Goal: Information Seeking & Learning: Understand process/instructions

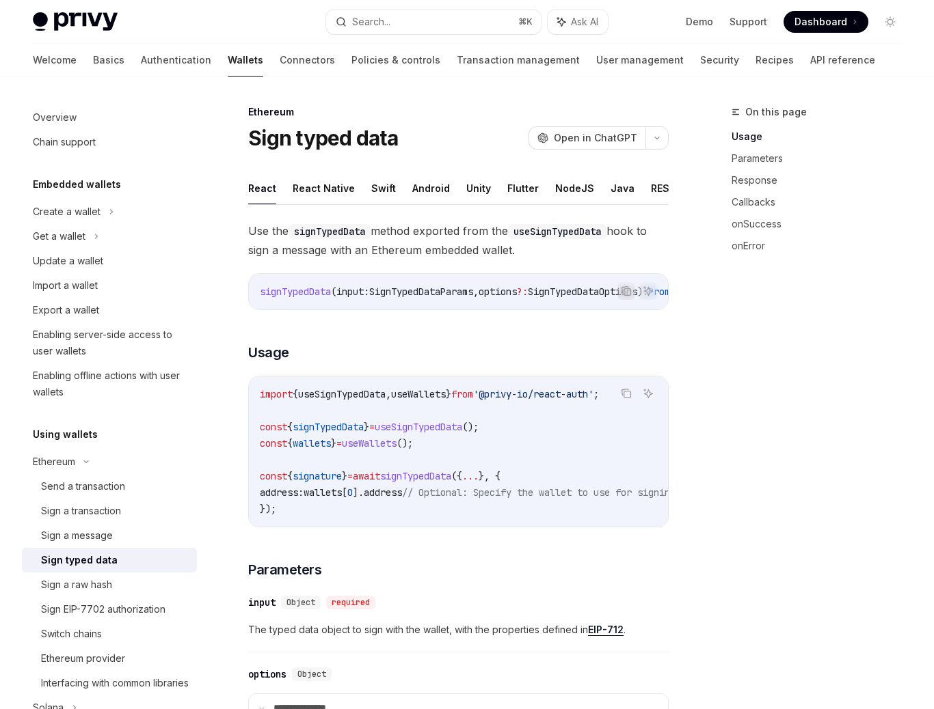
click at [317, 450] on span "wallets" at bounding box center [311, 443] width 38 height 12
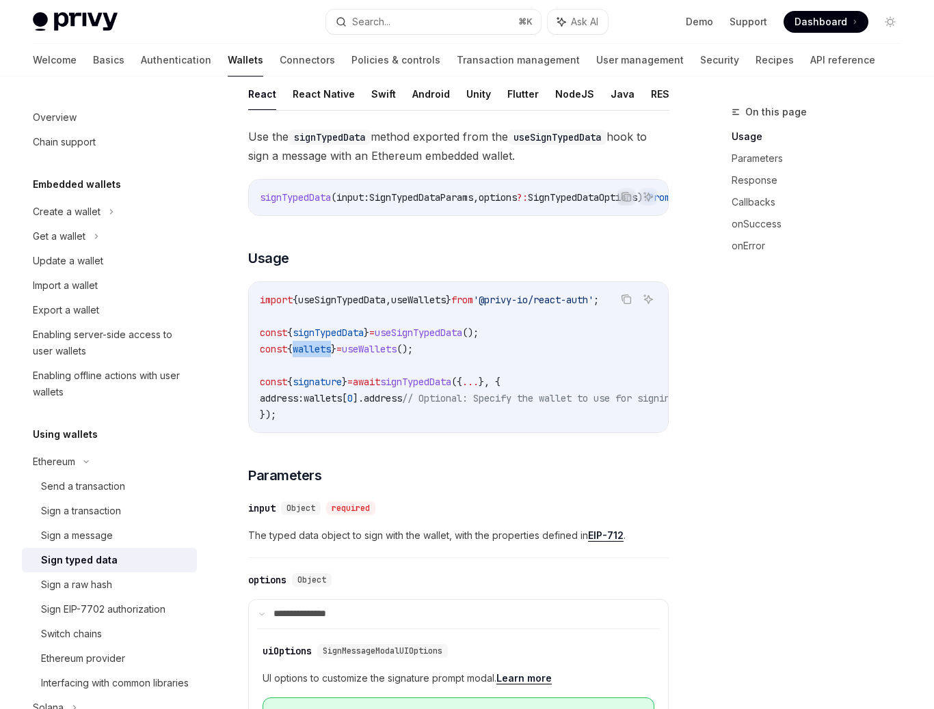
scroll to position [95, 0]
click at [402, 402] on span "address" at bounding box center [383, 398] width 38 height 12
drag, startPoint x: 439, startPoint y: 354, endPoint x: 246, endPoint y: 355, distance: 192.7
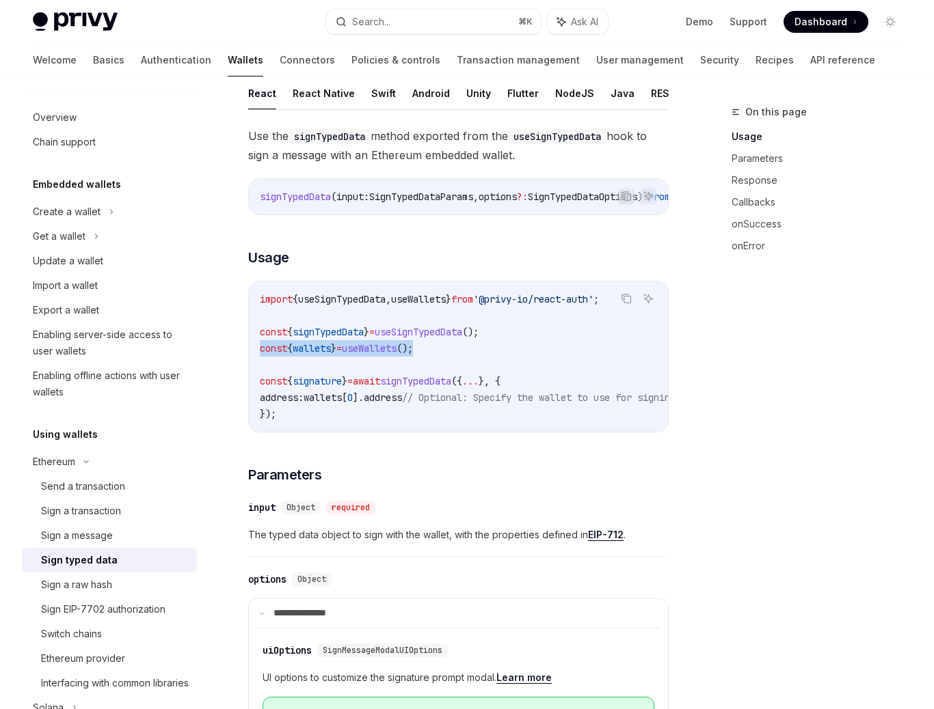
copy span "const { wallets } = useWallets ();"
click at [395, 364] on code "import { useSignTypedData , useWallets } from '@privy-io/react-auth' ; const { …" at bounding box center [618, 356] width 716 height 131
click at [442, 338] on span "useSignTypedData" at bounding box center [418, 332] width 87 height 12
copy span "useSignTypedData"
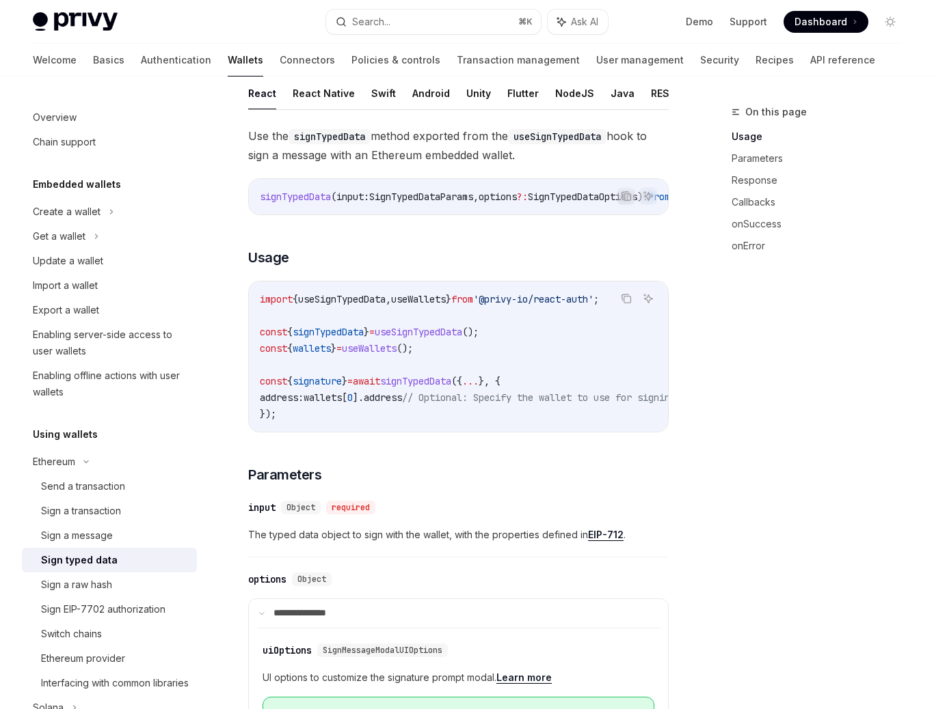
click at [478, 338] on span "();" at bounding box center [470, 332] width 16 height 12
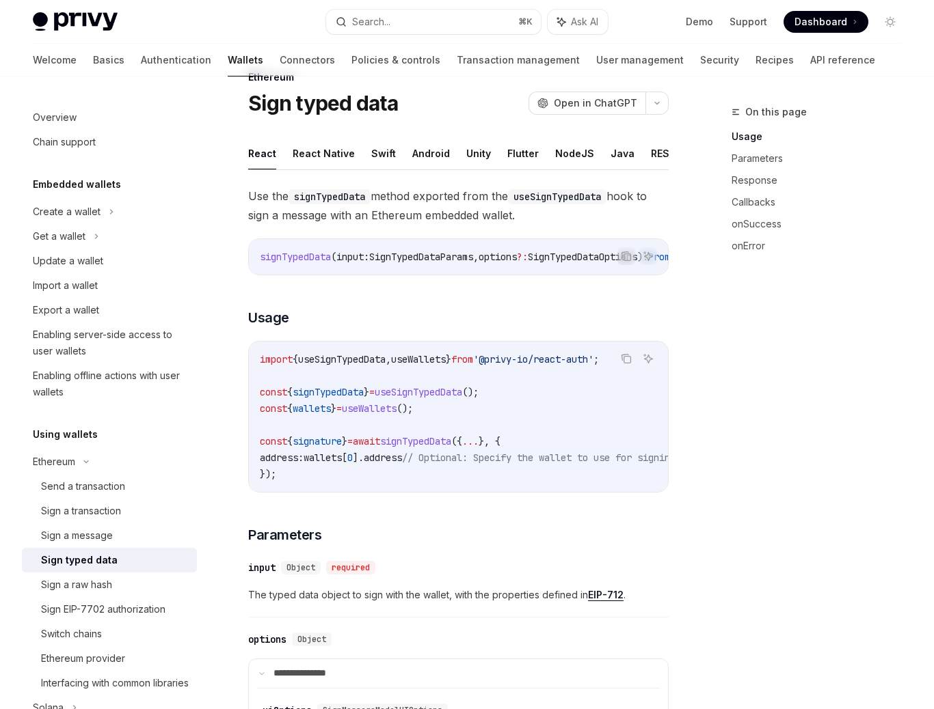
scroll to position [34, 0]
click at [436, 366] on span "useWallets" at bounding box center [418, 360] width 55 height 12
click at [549, 365] on span "'@privy-io/react-auth'" at bounding box center [533, 360] width 120 height 12
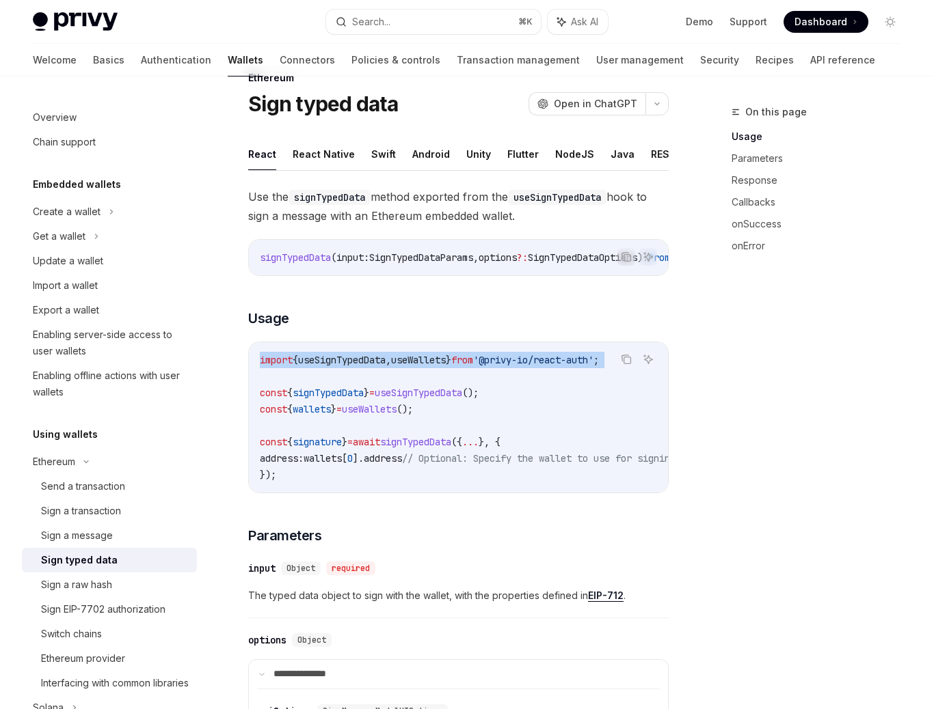
click at [549, 365] on span "'@privy-io/react-auth'" at bounding box center [533, 360] width 120 height 12
click at [460, 416] on code "import { useSignTypedData , useWallets } from '@privy-io/react-auth' ; const { …" at bounding box center [618, 417] width 716 height 131
drag, startPoint x: 460, startPoint y: 416, endPoint x: 253, endPoint y: 366, distance: 212.8
click at [252, 366] on div "import { useSignTypedData , useWallets } from '@privy-io/react-auth' ; const { …" at bounding box center [458, 417] width 419 height 150
copy code "import { useSignTypedData , useWallets } from '@privy-io/react-auth' ; const { …"
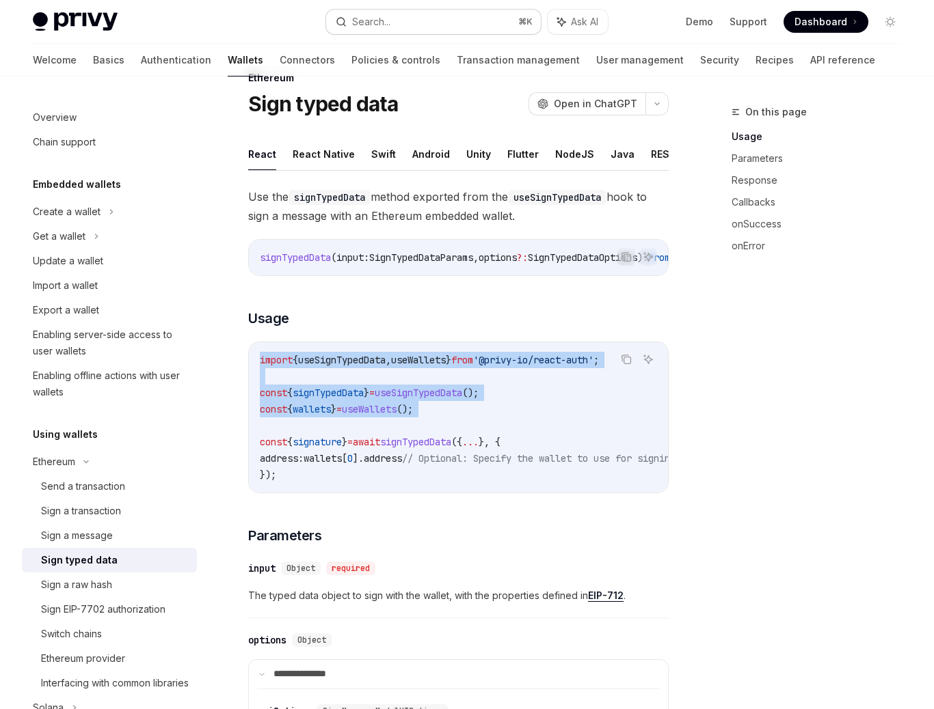
click at [394, 27] on button "Search... ⌘ K" at bounding box center [433, 22] width 215 height 25
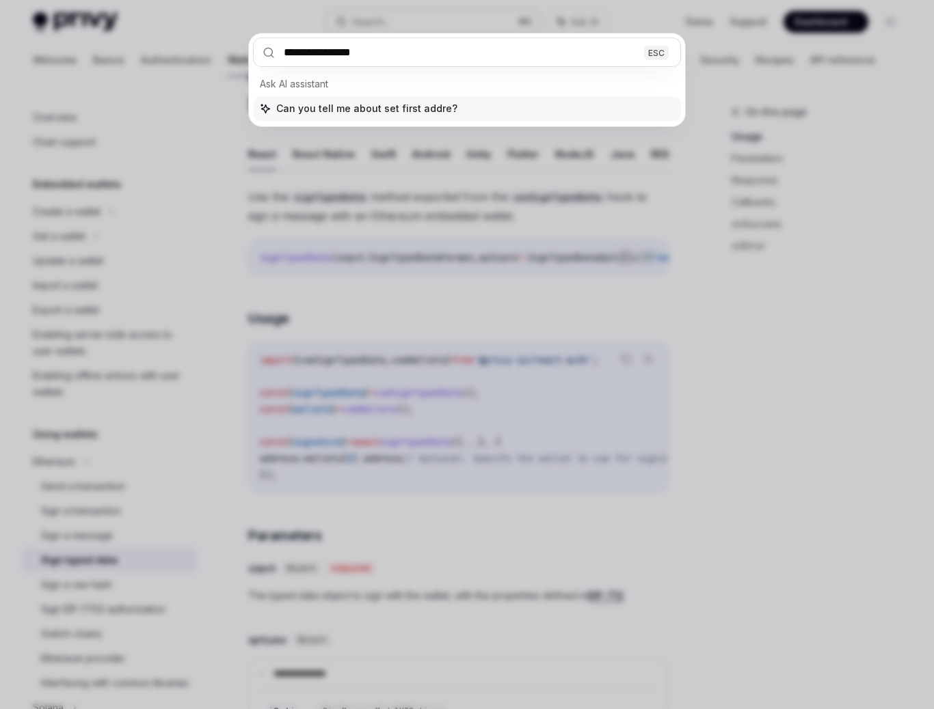
type input "**********"
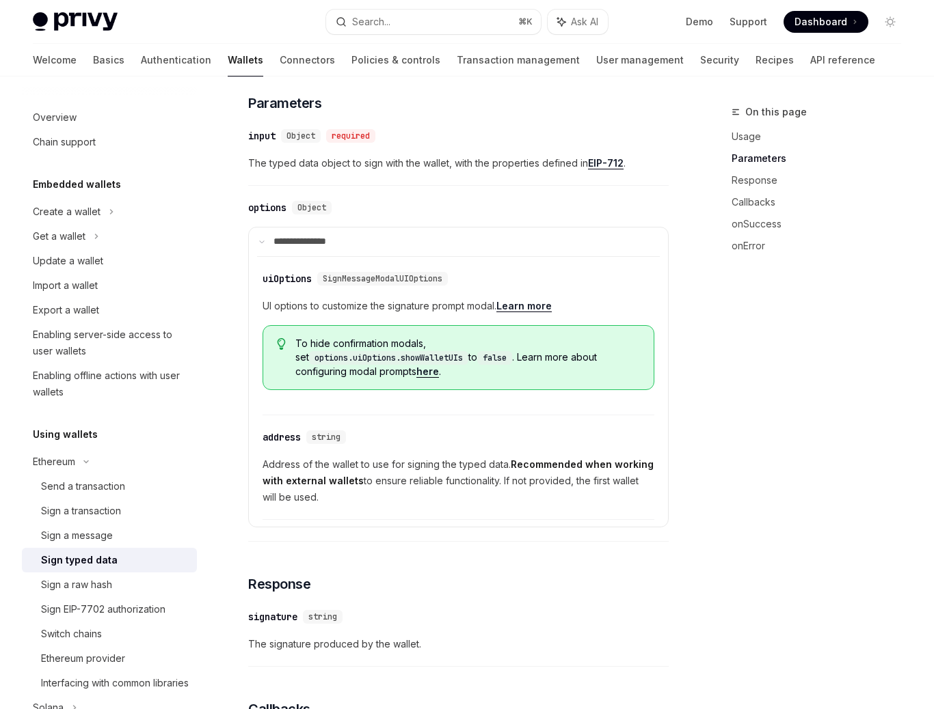
scroll to position [467, 0]
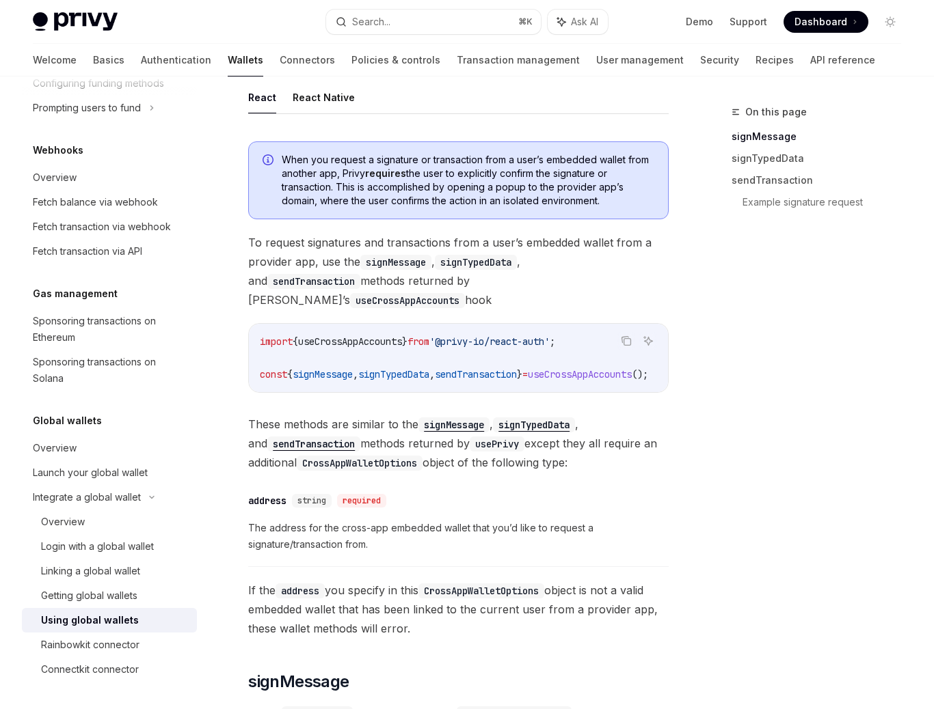
scroll to position [96, 0]
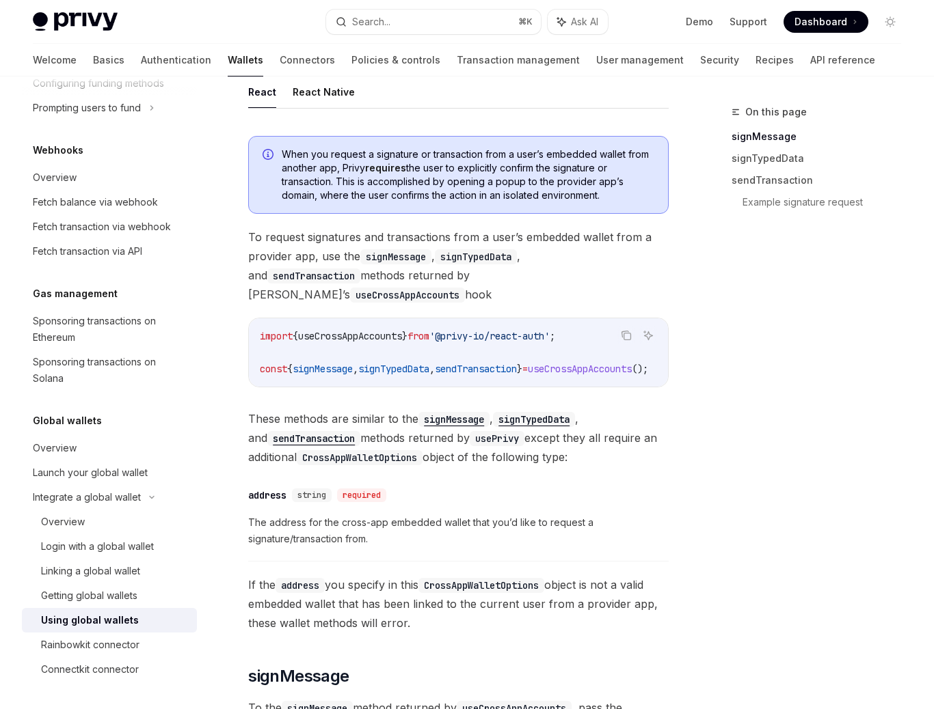
click at [411, 363] on span "signTypedData" at bounding box center [393, 369] width 71 height 12
click at [403, 357] on div at bounding box center [403, 357] width 0 height 0
click at [406, 356] on code "import { useCrossAppAccounts } from '@privy-io/react-auth' ; const { signMessag…" at bounding box center [470, 352] width 421 height 49
click at [417, 363] on span "signTypedData" at bounding box center [393, 369] width 71 height 12
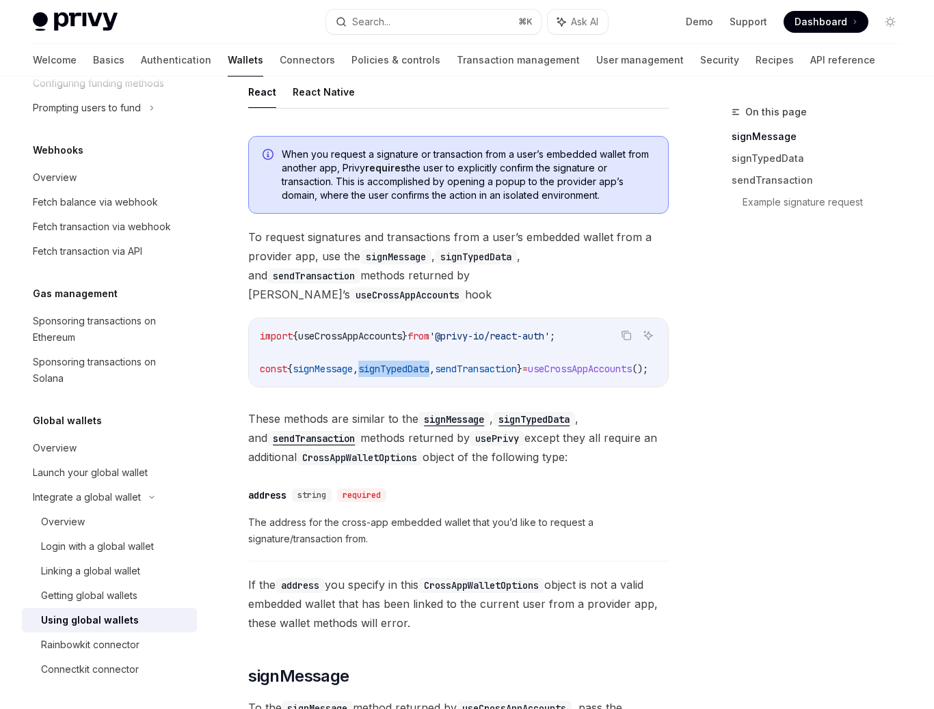
click at [417, 363] on span "signTypedData" at bounding box center [393, 369] width 71 height 12
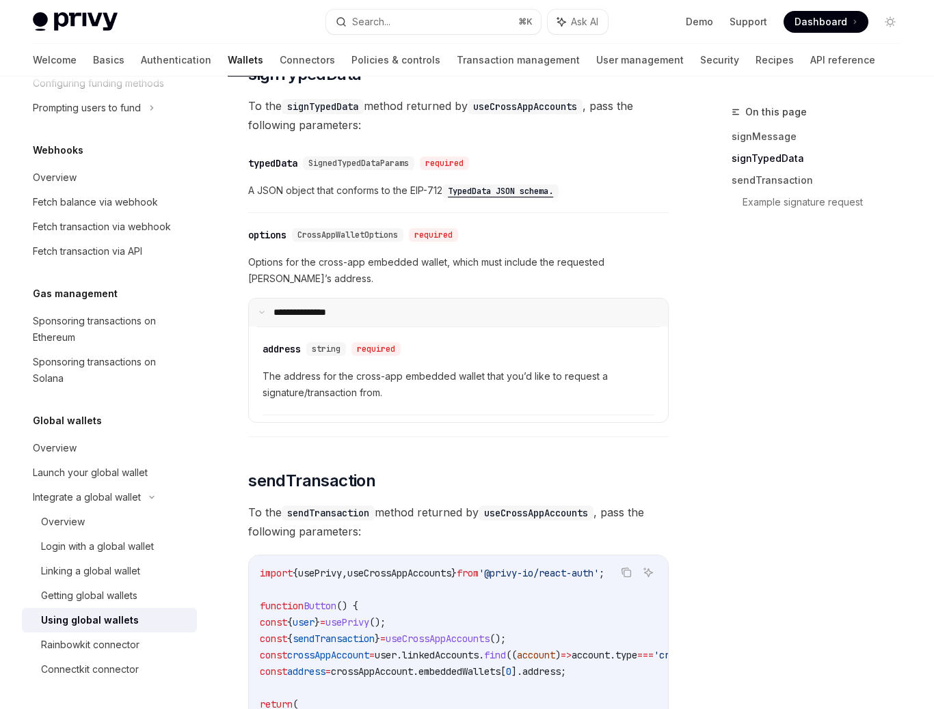
scroll to position [1090, 0]
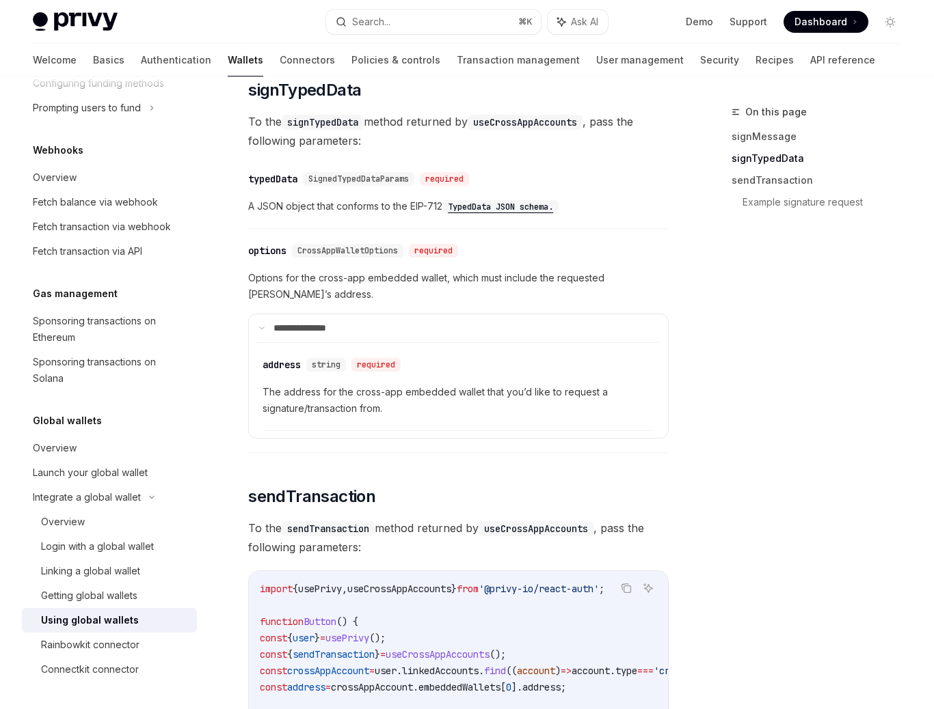
click at [316, 323] on p "**********" at bounding box center [308, 329] width 70 height 12
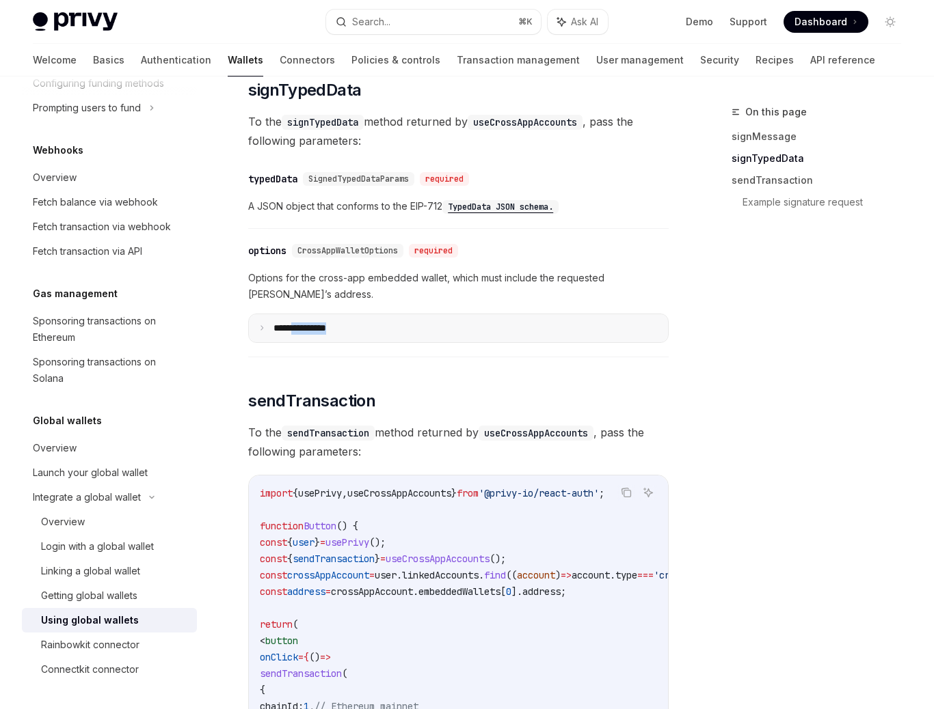
click at [316, 323] on p "**********" at bounding box center [310, 329] width 74 height 12
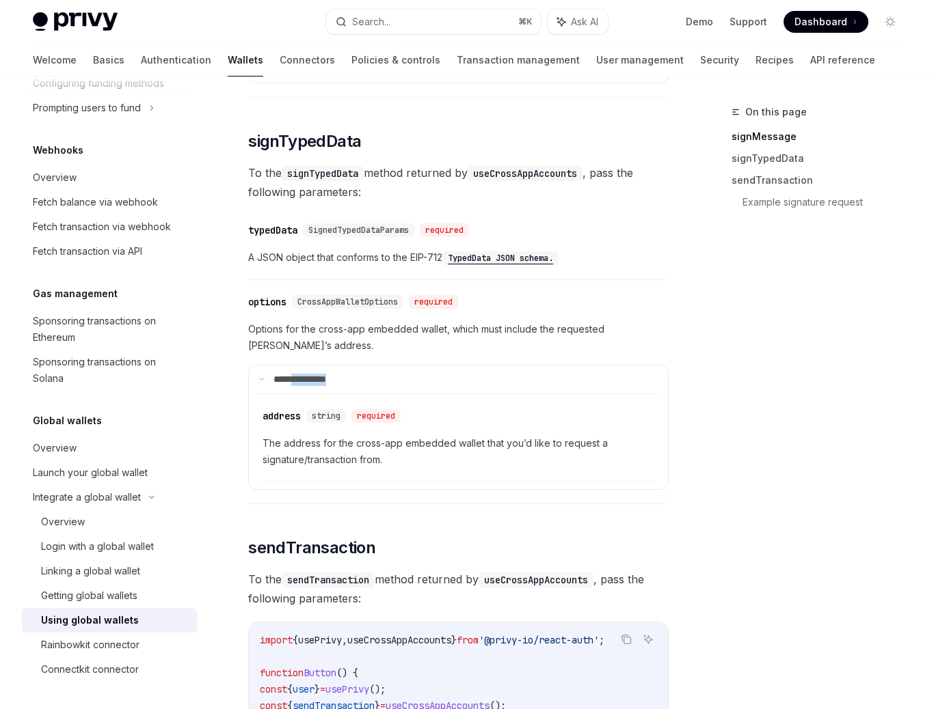
scroll to position [1022, 0]
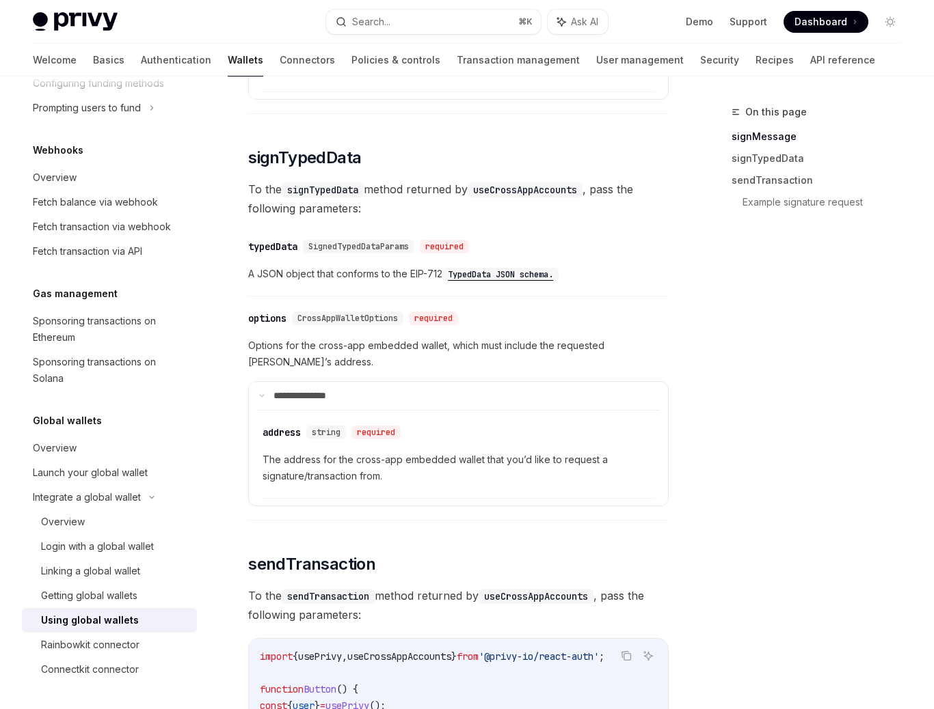
click at [288, 78] on span "The address for the cross-app embedded wallet that you’d like to request a sign…" at bounding box center [458, 61] width 392 height 33
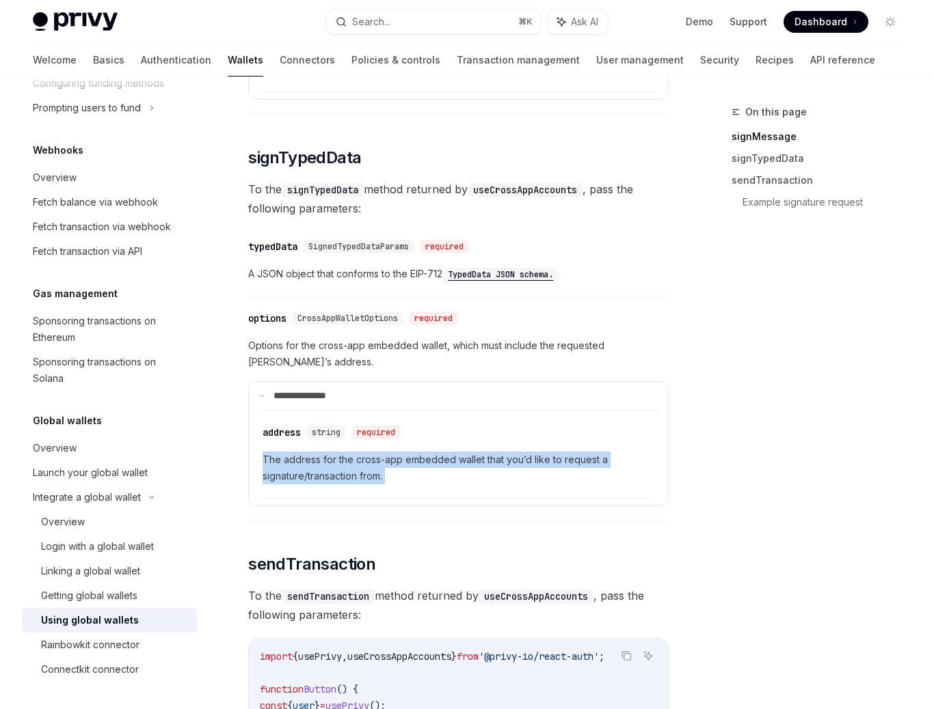
click at [288, 78] on span "The address for the cross-app embedded wallet that you’d like to request a sign…" at bounding box center [458, 61] width 392 height 33
click at [279, 422] on div at bounding box center [279, 422] width 0 height 0
click at [396, 78] on span "The address for the cross-app embedded wallet that you’d like to request a sign…" at bounding box center [458, 61] width 392 height 33
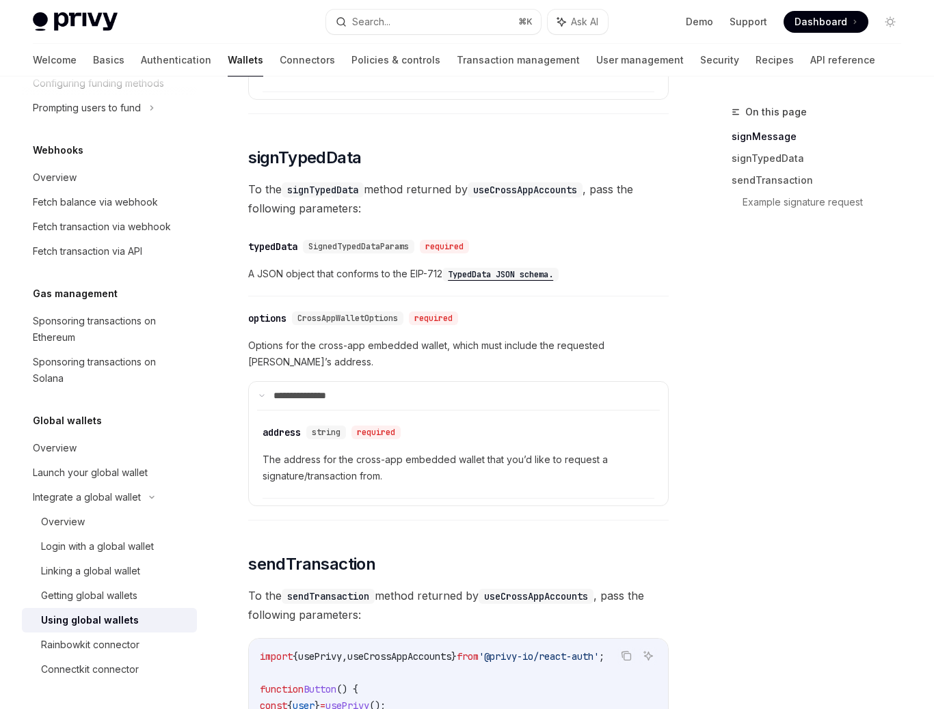
click at [325, 338] on span "Options for the cross-app embedded wallet, which must include the requested [PE…" at bounding box center [458, 354] width 420 height 33
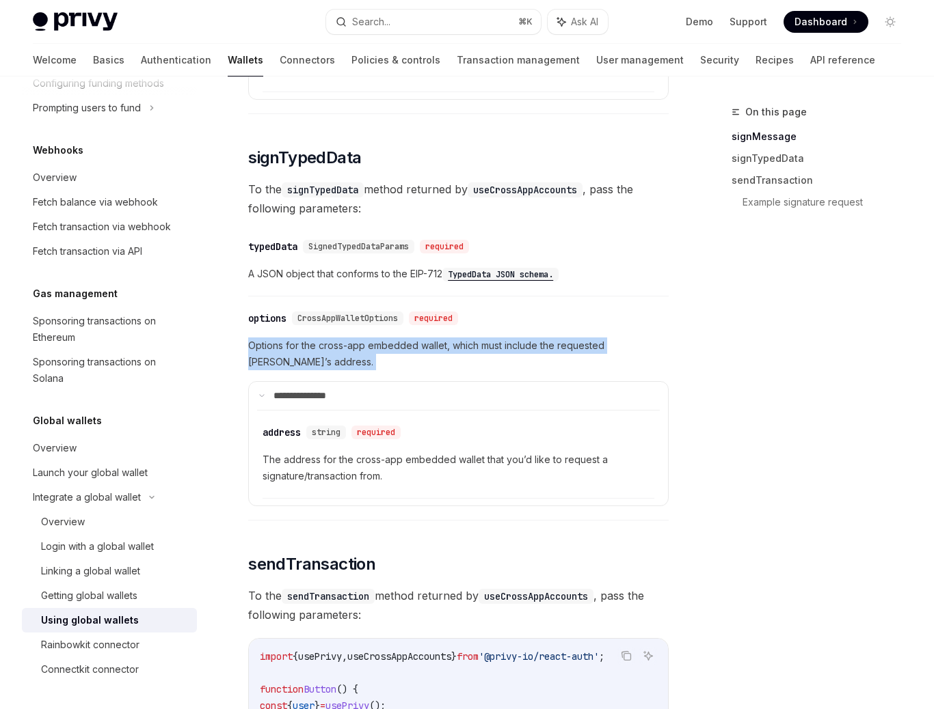
click at [325, 338] on span "Options for the cross-app embedded wallet, which must include the requested [PE…" at bounding box center [458, 354] width 420 height 33
click at [316, 307] on div at bounding box center [316, 307] width 0 height 0
click at [431, 338] on span "Options for the cross-app embedded wallet, which must include the requested [PE…" at bounding box center [458, 354] width 420 height 33
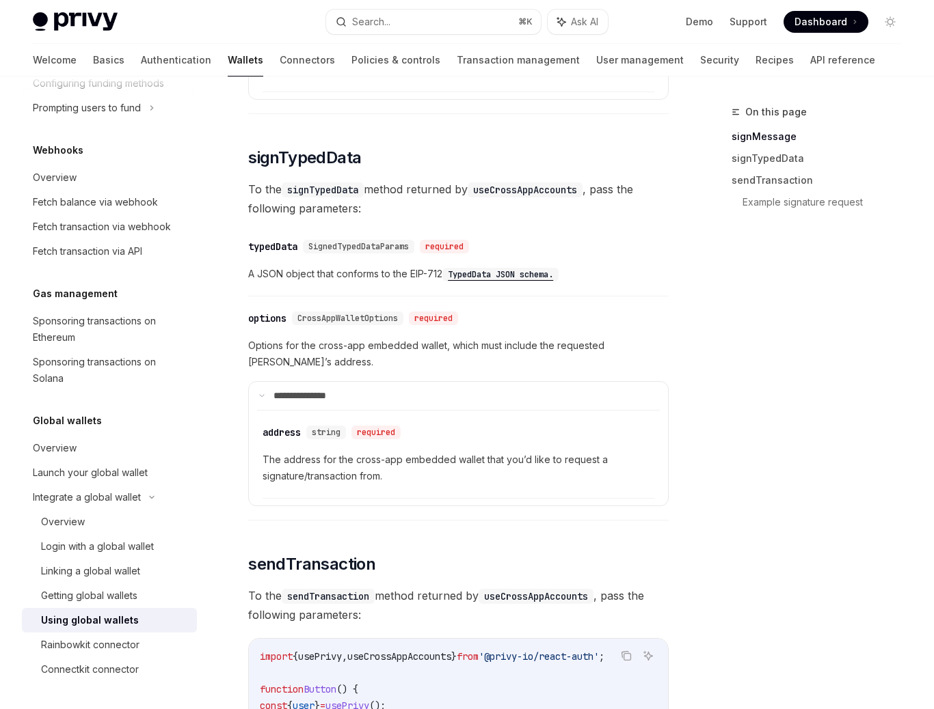
click at [507, 268] on code "TypedData JSON schema." at bounding box center [500, 275] width 116 height 14
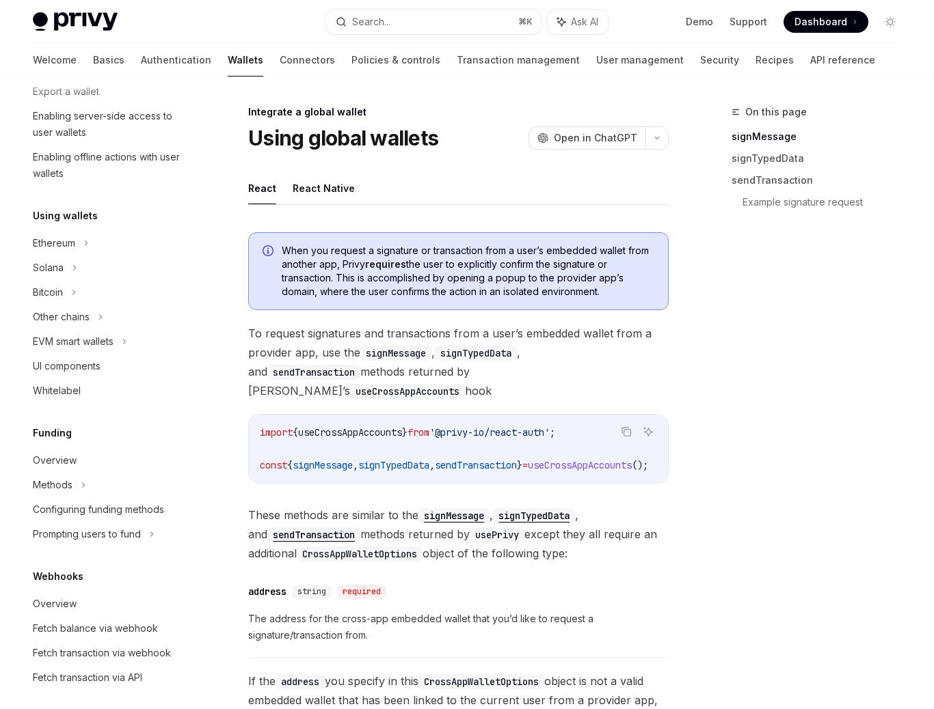
scroll to position [228, 0]
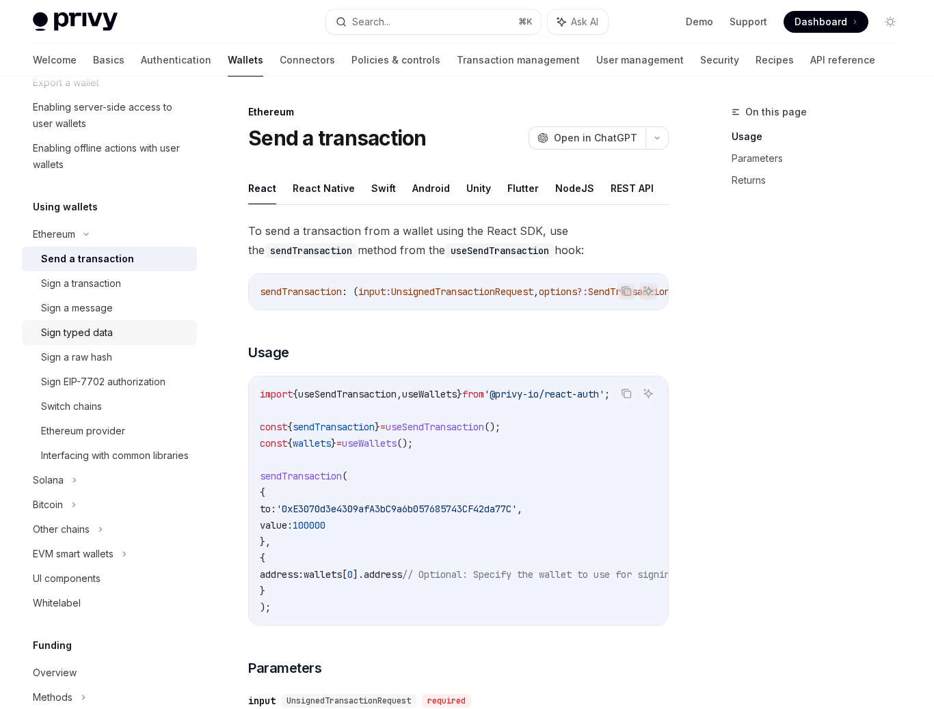
click at [118, 334] on div "Sign typed data" at bounding box center [115, 333] width 148 height 16
type textarea "*"
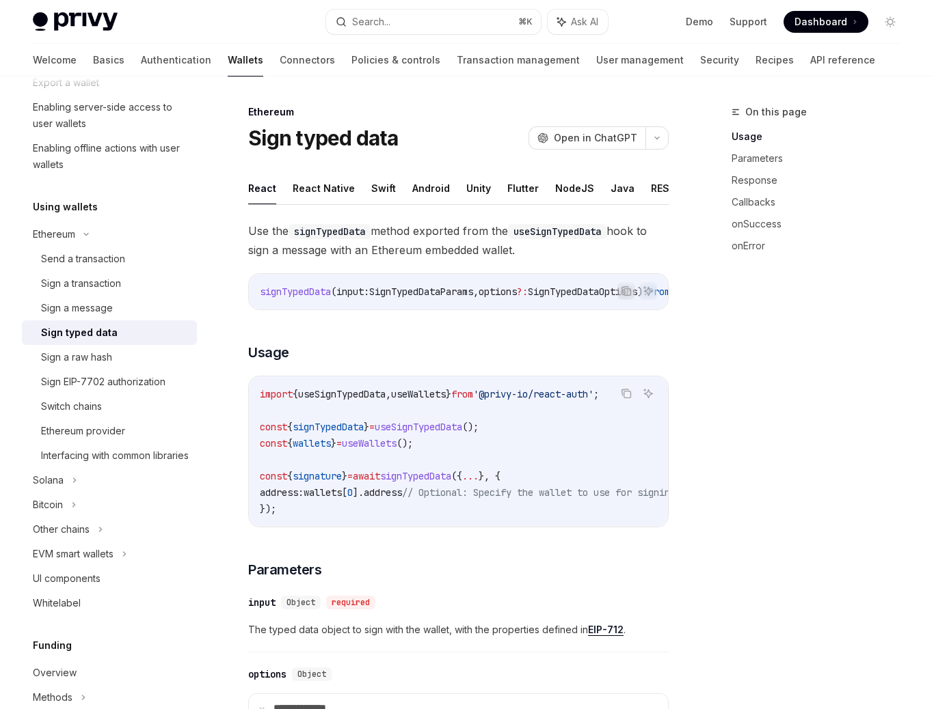
click at [409, 230] on span "Use the signTypedData method exported from the useSignTypedData hook to sign a …" at bounding box center [458, 240] width 420 height 38
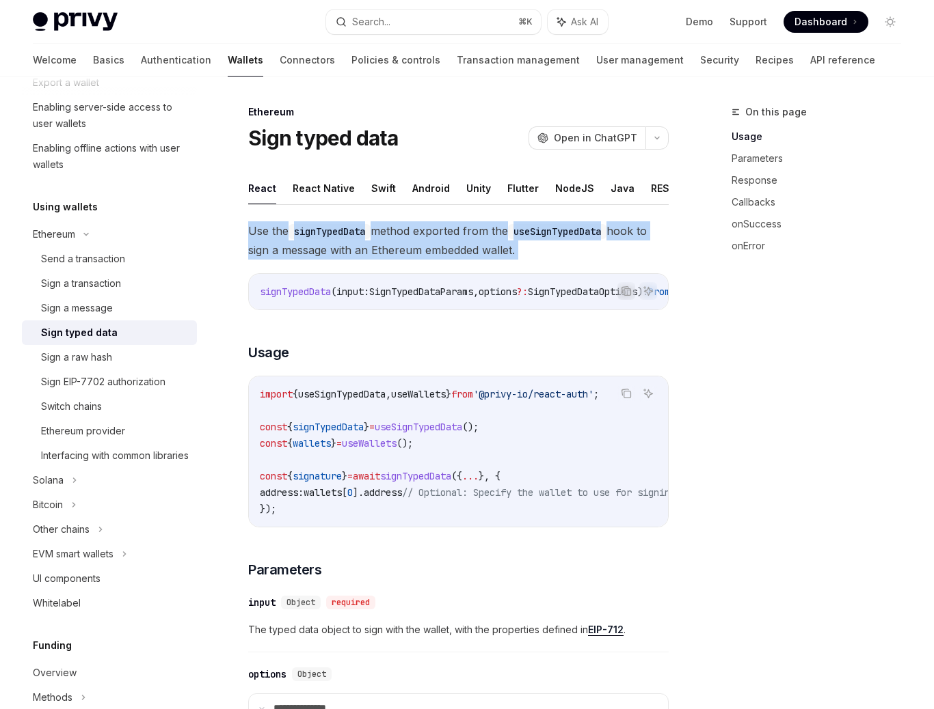
click at [409, 230] on span "Use the signTypedData method exported from the useSignTypedData hook to sign a …" at bounding box center [458, 240] width 420 height 38
click at [400, 204] on div at bounding box center [400, 204] width 0 height 0
click at [368, 253] on span "Use the signTypedData method exported from the useSignTypedData hook to sign a …" at bounding box center [458, 240] width 420 height 38
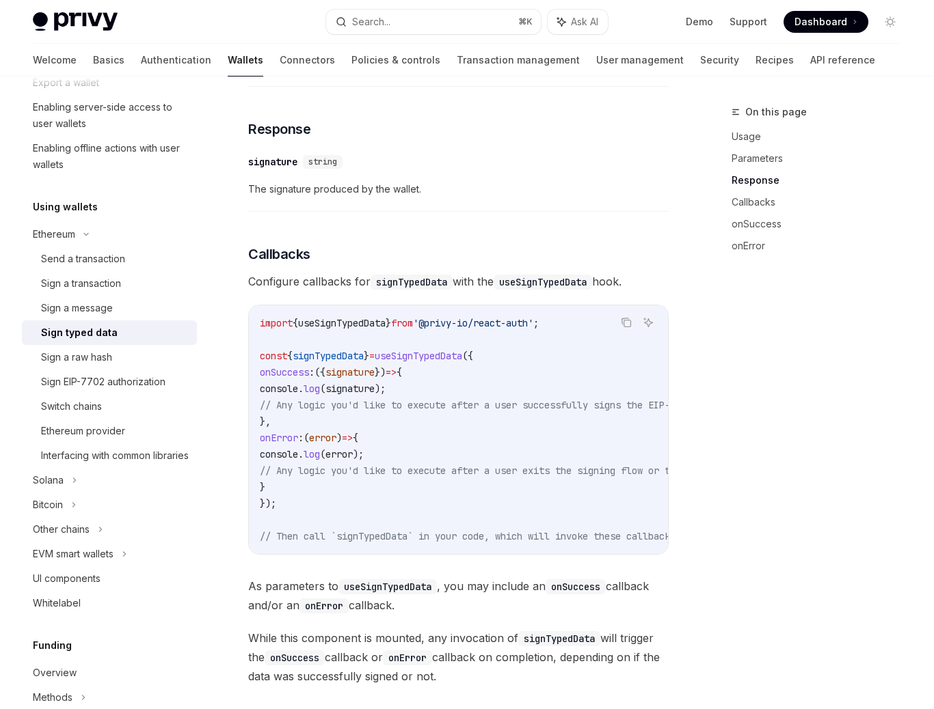
scroll to position [911, 0]
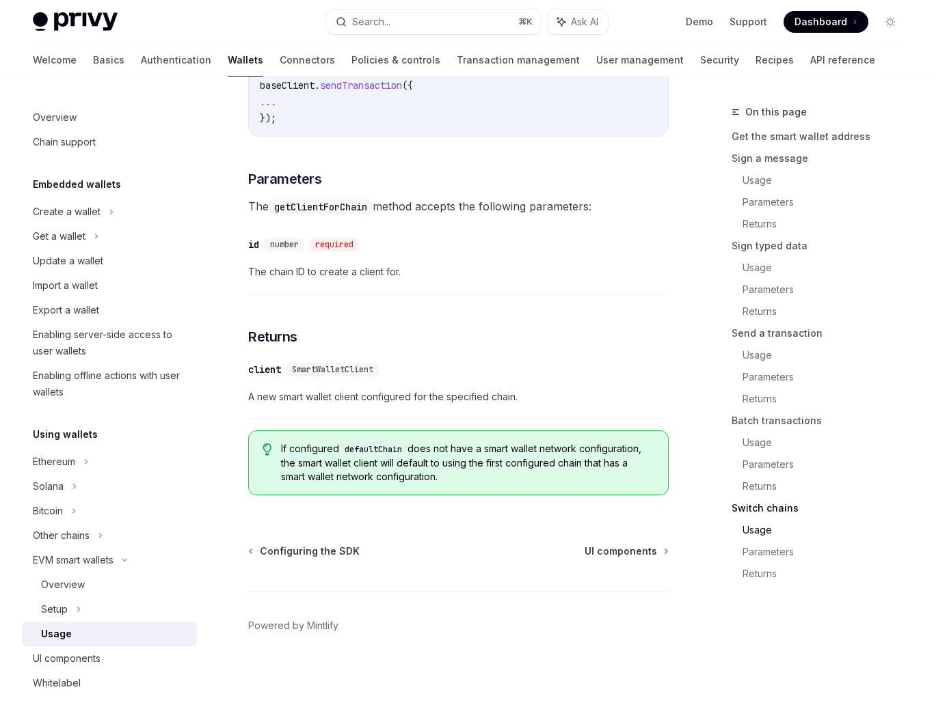
scroll to position [4261, 0]
